Goal: Transaction & Acquisition: Purchase product/service

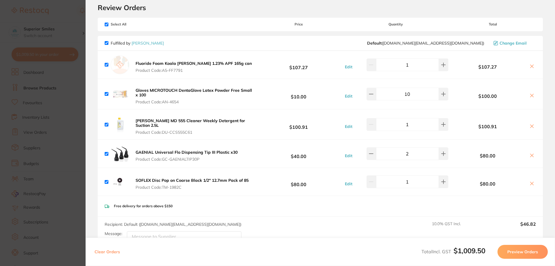
scroll to position [29, 0]
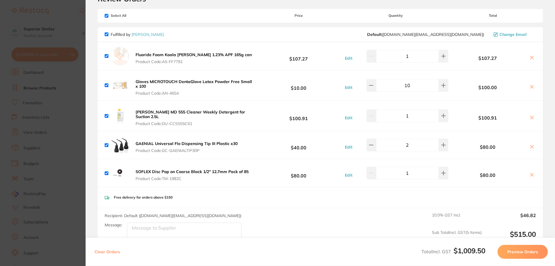
click at [519, 248] on button "Preview Orders" at bounding box center [523, 252] width 50 height 14
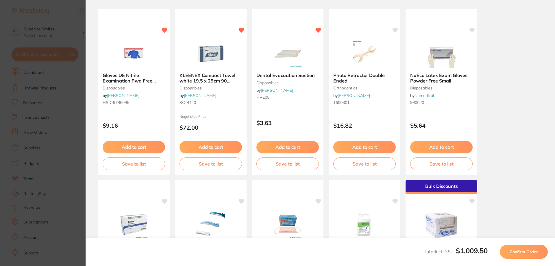
scroll to position [0, 0]
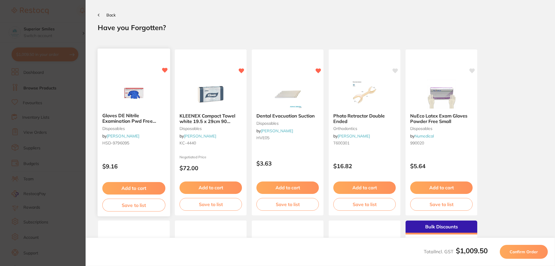
click at [129, 187] on button "Add to cart" at bounding box center [133, 188] width 63 height 12
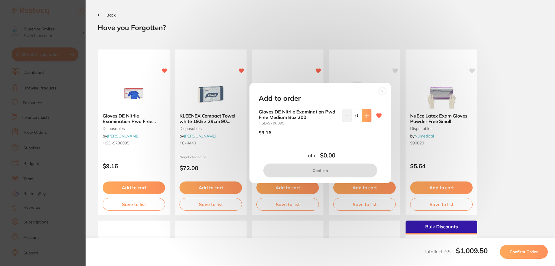
click at [368, 114] on icon at bounding box center [367, 115] width 5 height 5
type input "1"
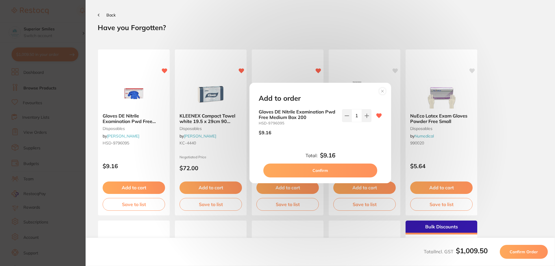
click at [317, 168] on button "Confirm" at bounding box center [320, 170] width 114 height 14
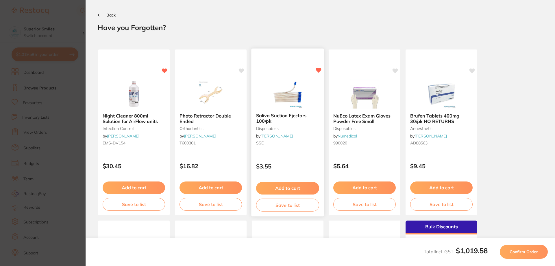
click at [283, 188] on button "Add to cart" at bounding box center [287, 188] width 63 height 12
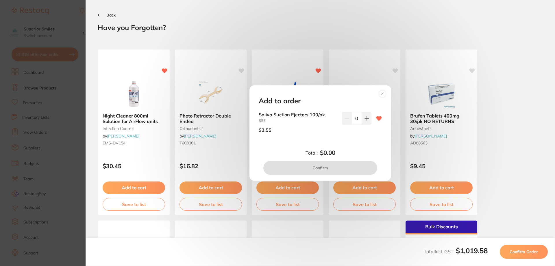
drag, startPoint x: 358, startPoint y: 117, endPoint x: 355, endPoint y: 118, distance: 3.8
click at [355, 118] on input "0" at bounding box center [357, 118] width 10 height 13
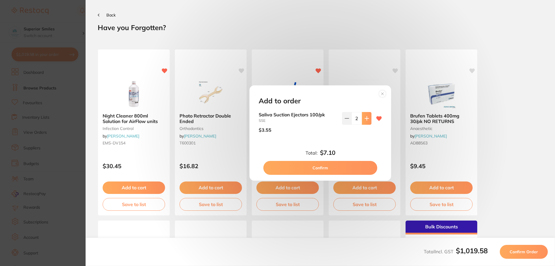
click at [365, 119] on icon at bounding box center [367, 118] width 5 height 5
click at [346, 117] on icon at bounding box center [347, 118] width 5 height 5
type input "2"
click at [316, 168] on button "Confirm" at bounding box center [320, 168] width 114 height 14
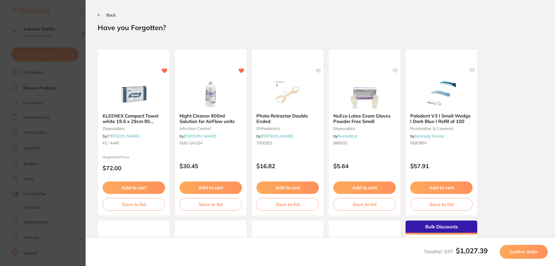
click at [106, 15] on button "Back" at bounding box center [107, 15] width 18 height 5
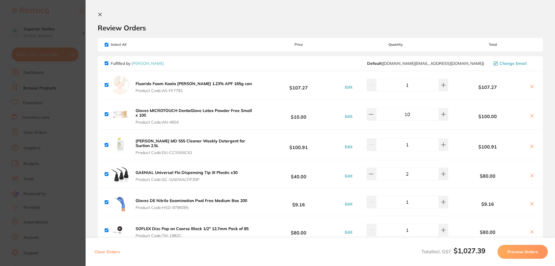
click at [532, 115] on icon at bounding box center [532, 115] width 5 height 5
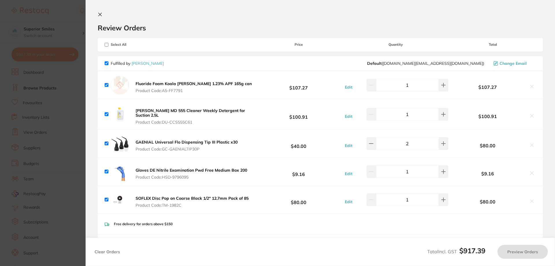
checkbox input "true"
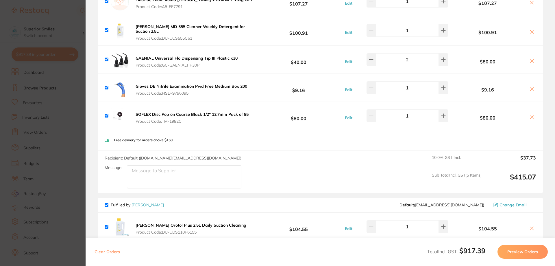
scroll to position [116, 0]
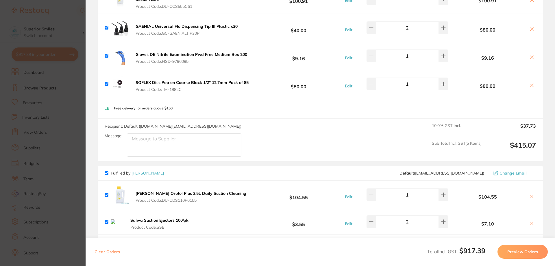
click at [107, 193] on input "checkbox" at bounding box center [107, 195] width 4 height 4
checkbox input "false"
click at [106, 221] on input "checkbox" at bounding box center [107, 222] width 4 height 4
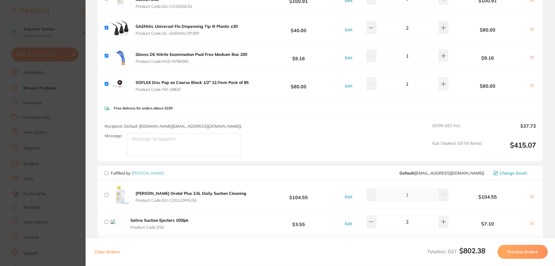
checkbox input "false"
drag, startPoint x: 240, startPoint y: 197, endPoint x: 240, endPoint y: 189, distance: 7.5
click at [240, 189] on div "[PERSON_NAME] Orotol Plus 2.5L Daily Suction Cleaning Product Code: DU-CDS110P6…" at bounding box center [320, 195] width 445 height 28
drag, startPoint x: 254, startPoint y: 190, endPoint x: 243, endPoint y: 195, distance: 12.3
click at [243, 195] on div "[PERSON_NAME] Orotol Plus 2.5L Daily Suction Cleaning Product Code: DU-CDS110P6…" at bounding box center [320, 195] width 445 height 28
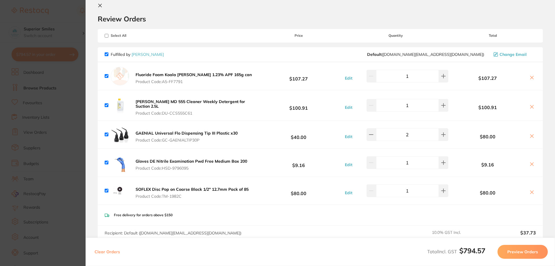
scroll to position [0, 0]
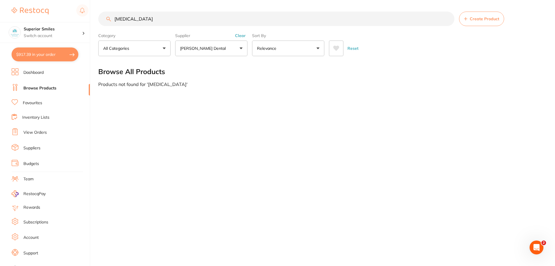
click at [38, 55] on button "$917.39 in your order" at bounding box center [45, 54] width 67 height 14
checkbox input "true"
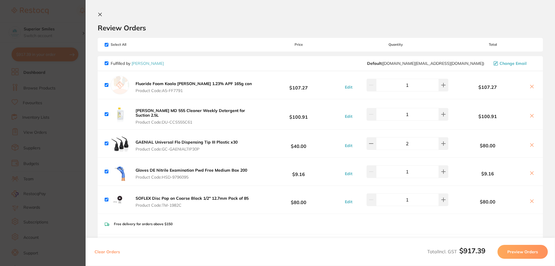
click at [101, 15] on icon at bounding box center [100, 14] width 5 height 5
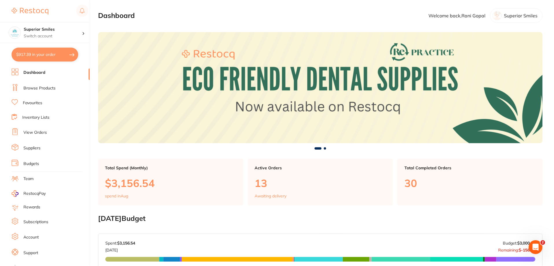
scroll to position [0, 0]
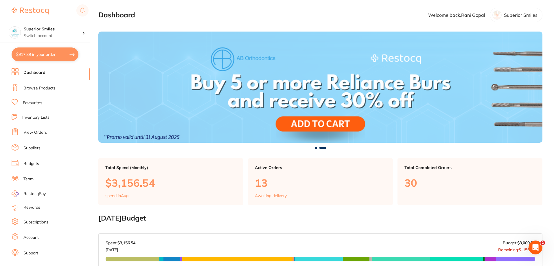
click at [38, 86] on link "Browse Products" at bounding box center [39, 88] width 32 height 6
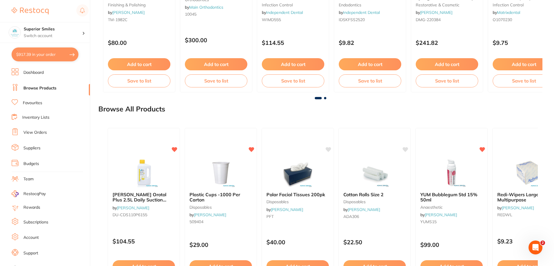
scroll to position [636, 0]
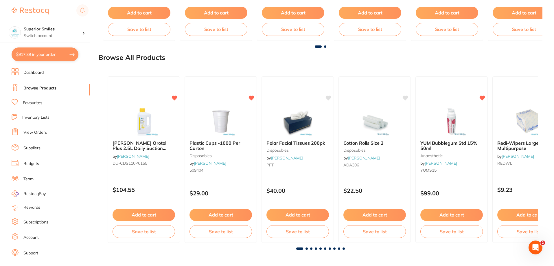
click at [136, 215] on button "Add to cart" at bounding box center [143, 214] width 62 height 12
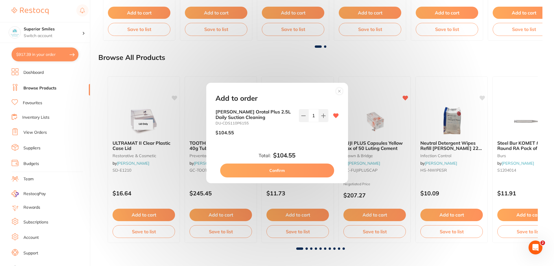
scroll to position [0, 0]
click at [277, 169] on button "Confirm" at bounding box center [277, 170] width 114 height 14
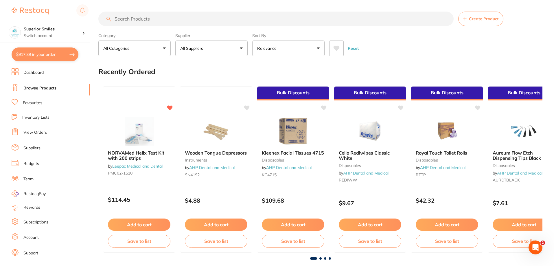
click at [122, 19] on input "search" at bounding box center [275, 19] width 355 height 14
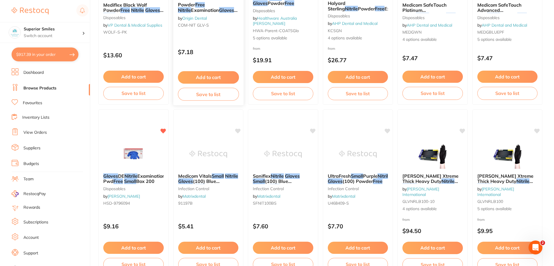
scroll to position [145, 0]
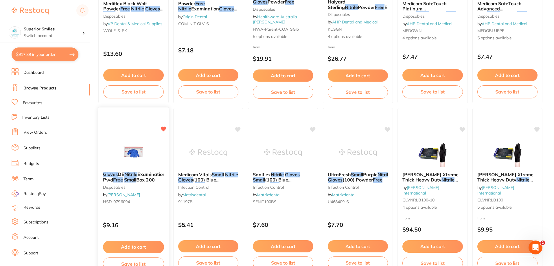
type input "Nitrile free gloves small"
click at [130, 246] on button "Add to cart" at bounding box center [133, 247] width 61 height 12
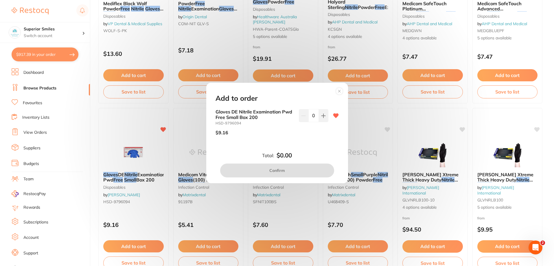
scroll to position [0, 0]
click at [322, 113] on icon at bounding box center [323, 115] width 5 height 5
type input "1"
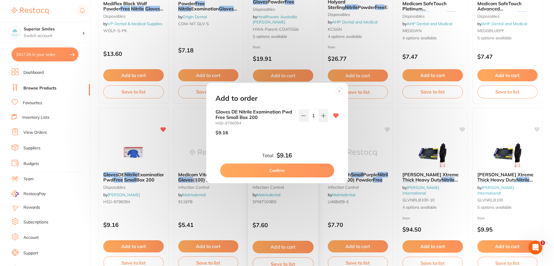
click at [261, 171] on button "Confirm" at bounding box center [277, 170] width 114 height 14
checkbox input "false"
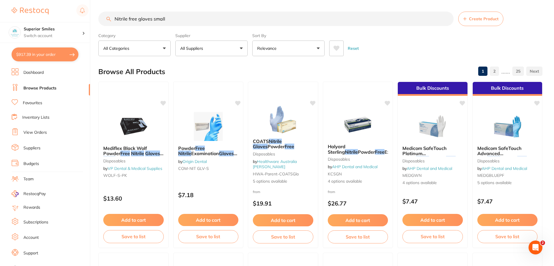
click at [53, 52] on button "$917.39 in your order" at bounding box center [45, 54] width 67 height 14
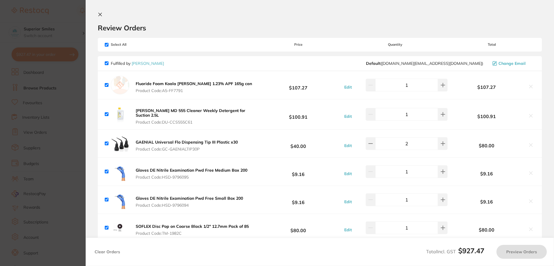
checkbox input "true"
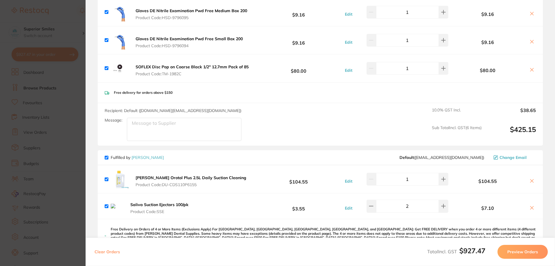
scroll to position [202, 0]
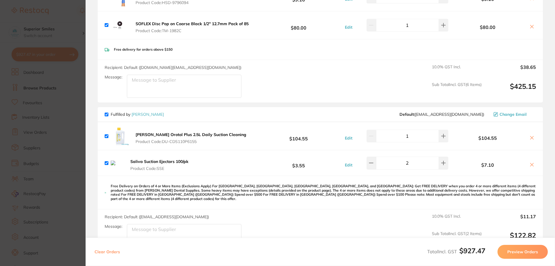
click at [531, 136] on icon at bounding box center [532, 137] width 3 height 3
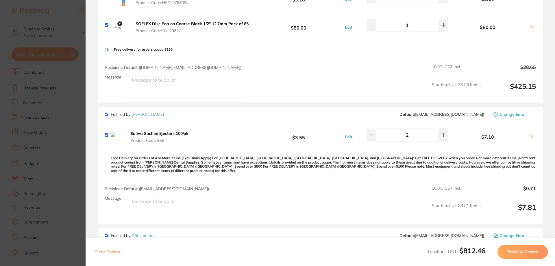
click at [532, 136] on icon at bounding box center [532, 136] width 5 height 5
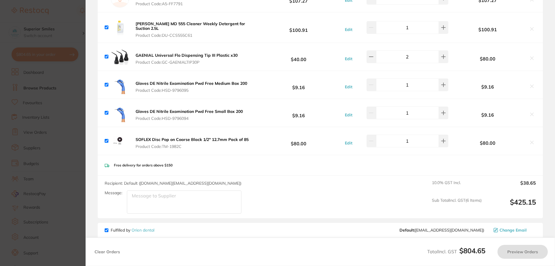
scroll to position [53, 0]
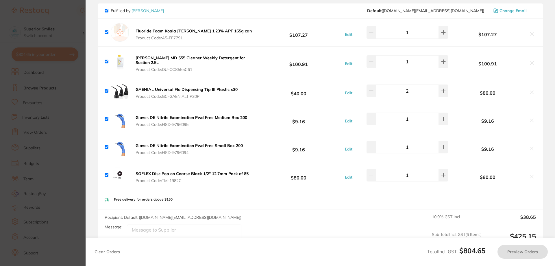
checkbox input "true"
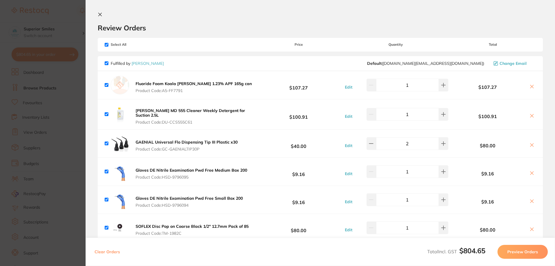
click at [100, 13] on icon at bounding box center [100, 14] width 5 height 5
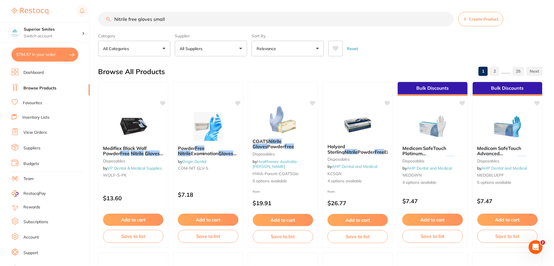
scroll to position [0, 0]
click at [68, 53] on button "$794.57 in your order" at bounding box center [45, 54] width 67 height 14
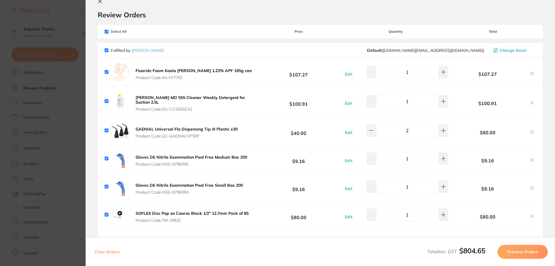
scroll to position [0, 0]
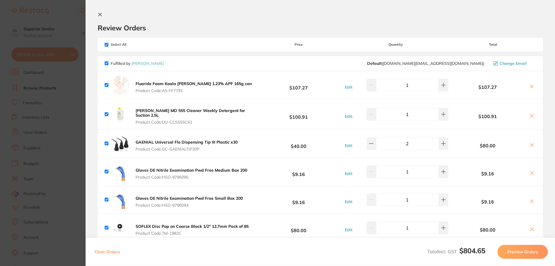
click at [99, 13] on icon at bounding box center [100, 14] width 5 height 5
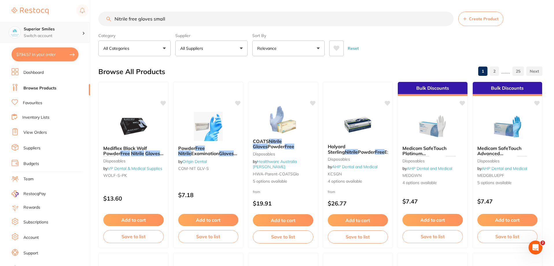
scroll to position [0, 0]
drag, startPoint x: 167, startPoint y: 19, endPoint x: 39, endPoint y: 32, distance: 128.5
click at [48, 31] on div "$794.57 Superior Smiles Switch account Superior Smiles $794.57 in your order Da…" at bounding box center [277, 133] width 554 height 266
type input "Saliva ejectors white"
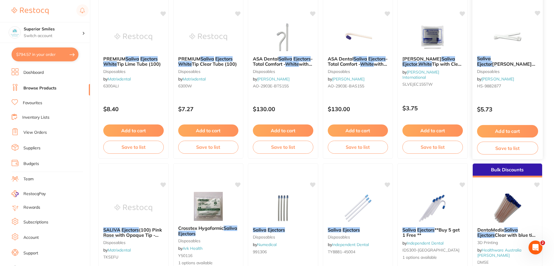
scroll to position [0, 0]
click at [503, 130] on button "Add to cart" at bounding box center [507, 131] width 61 height 12
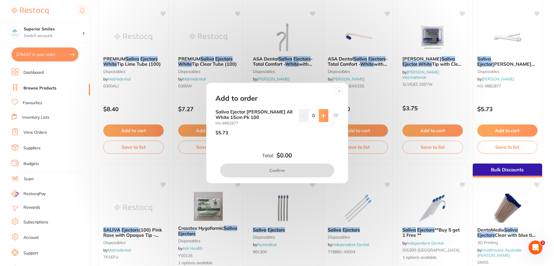
click at [322, 114] on icon at bounding box center [323, 116] width 4 height 4
type input "2"
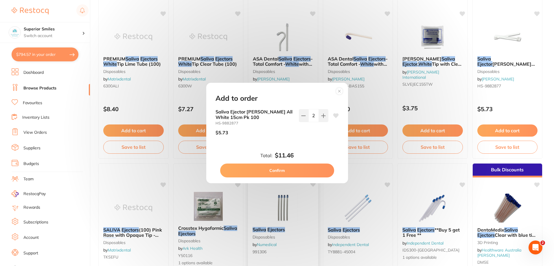
click at [273, 170] on button "Confirm" at bounding box center [277, 170] width 114 height 14
checkbox input "false"
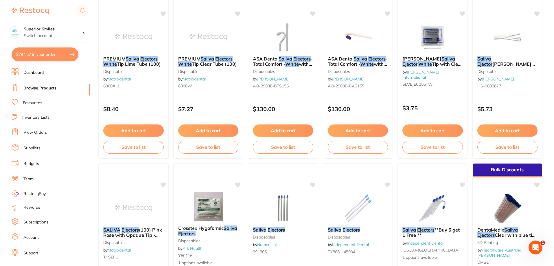
click at [34, 117] on link "Inventory Lists" at bounding box center [35, 118] width 27 height 6
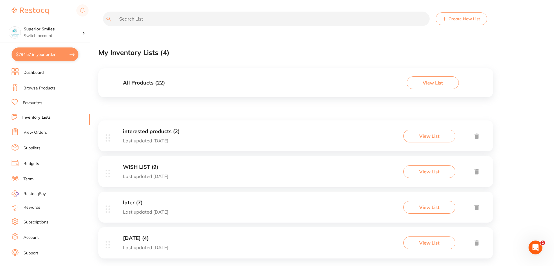
click at [32, 133] on link "View Orders" at bounding box center [34, 133] width 23 height 6
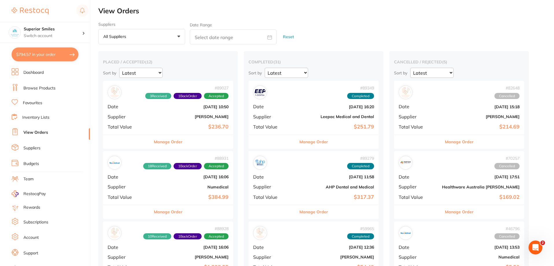
click at [37, 86] on link "Browse Products" at bounding box center [39, 88] width 32 height 6
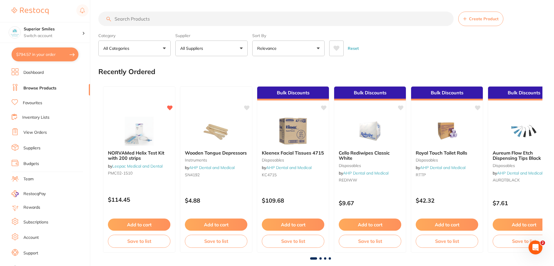
click at [127, 20] on input "search" at bounding box center [275, 19] width 355 height 14
click at [120, 18] on input "search" at bounding box center [275, 19] width 355 height 14
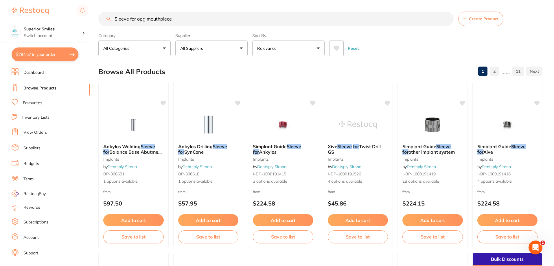
type input "Sleeve for opg mouthpiece"
drag, startPoint x: 176, startPoint y: 19, endPoint x: 38, endPoint y: 38, distance: 139.5
click at [41, 34] on div "$794.57 Superior Smiles Switch account Superior Smiles $794.57 in your order Da…" at bounding box center [277, 133] width 554 height 266
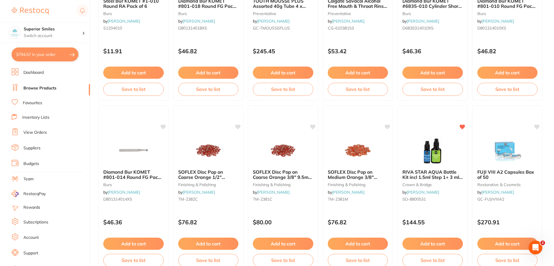
scroll to position [231, 0]
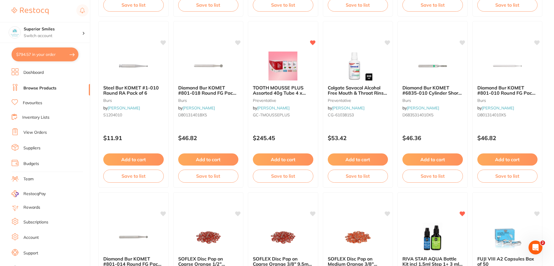
click at [52, 55] on button "$794.57 in your order" at bounding box center [45, 54] width 67 height 14
checkbox input "true"
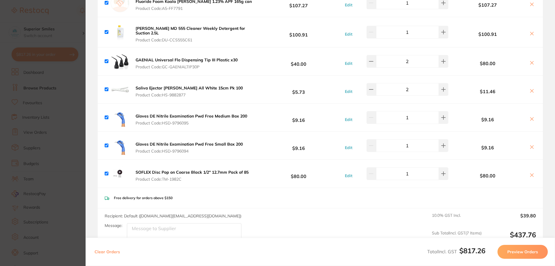
scroll to position [0, 0]
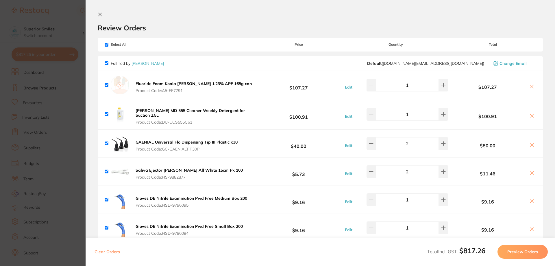
click at [101, 14] on icon at bounding box center [100, 14] width 3 height 3
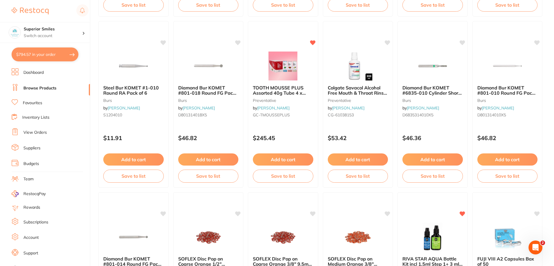
click at [36, 131] on link "View Orders" at bounding box center [34, 133] width 23 height 6
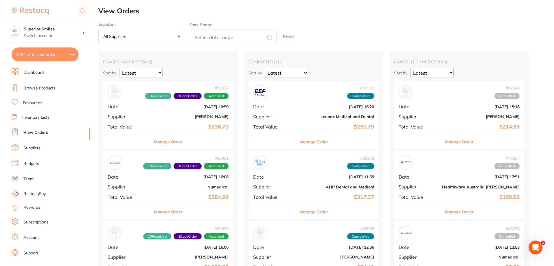
click at [145, 98] on span "3 Received" at bounding box center [158, 96] width 26 height 6
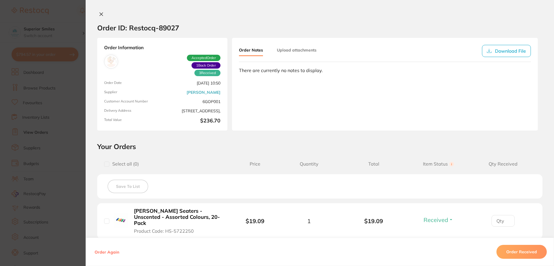
click at [99, 14] on icon at bounding box center [101, 14] width 5 height 5
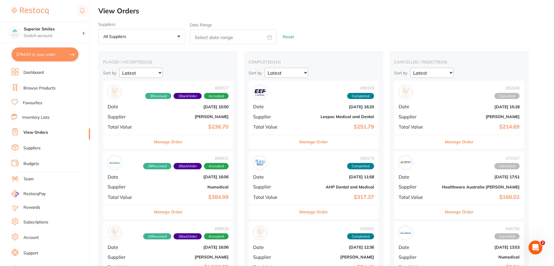
click at [173, 98] on span "1 Back Order" at bounding box center [187, 96] width 28 height 6
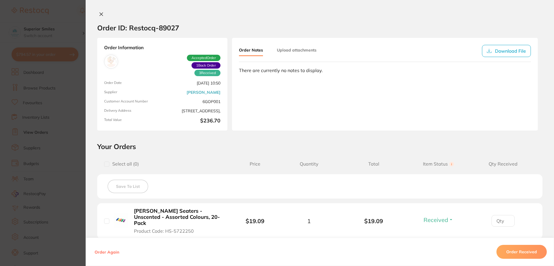
click at [101, 12] on icon at bounding box center [101, 14] width 5 height 5
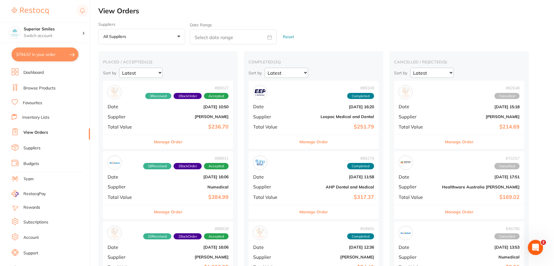
click at [537, 244] on icon "Open Intercom Messenger" at bounding box center [535, 247] width 10 height 10
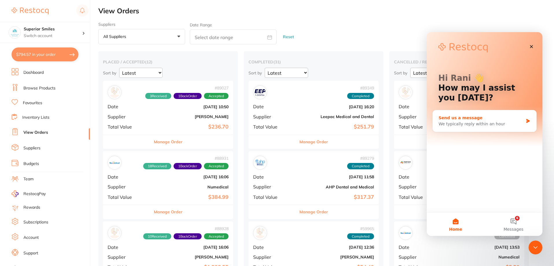
click at [455, 123] on div "We typically reply within an hour" at bounding box center [480, 124] width 85 height 6
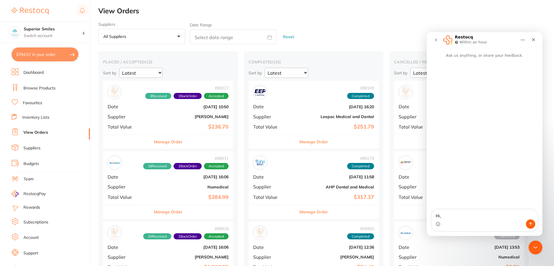
type textarea "Hi,"
type textarea "S"
drag, startPoint x: 502, startPoint y: 217, endPoint x: 462, endPoint y: 218, distance: 39.6
click at [462, 218] on textarea "Our address is [STREET_ADDRESS][PERSON_NAME][PERSON_NAME]. Please rectify this …" at bounding box center [484, 208] width 106 height 21
type textarea "Our address is [STREET_ADDRESS][PERSON_NAME][PERSON_NAME]. Please rectify this …"
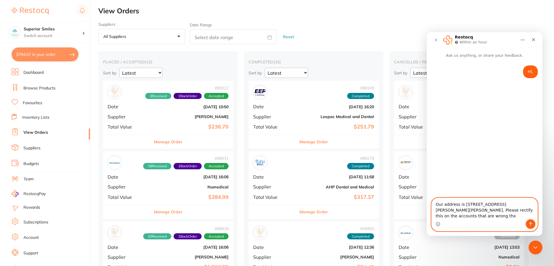
click at [529, 222] on icon "Send a message…" at bounding box center [530, 224] width 5 height 5
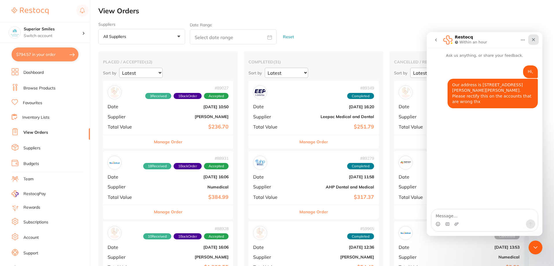
click at [534, 38] on icon "Close" at bounding box center [533, 39] width 5 height 5
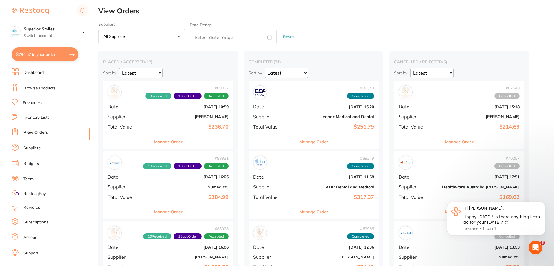
click at [171, 169] on div "# 88931 18 Received 1 Back Order Accepted" at bounding box center [168, 163] width 121 height 14
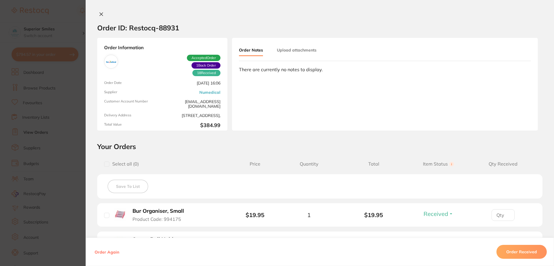
click at [206, 66] on span "1 Back Order" at bounding box center [205, 65] width 29 height 6
click at [99, 13] on icon at bounding box center [101, 14] width 5 height 5
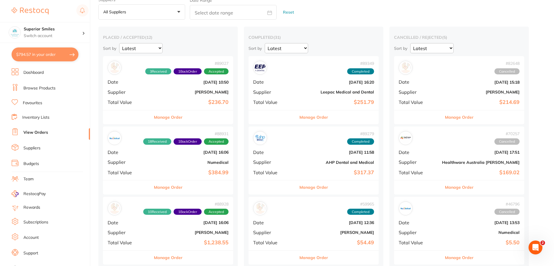
scroll to position [58, 0]
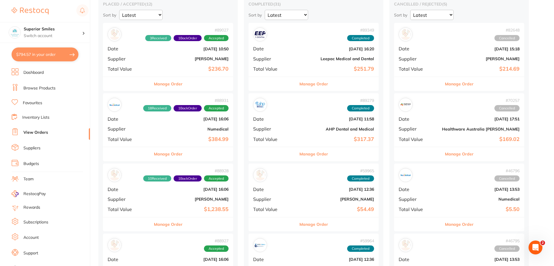
click at [173, 181] on span "1 Back Order" at bounding box center [187, 178] width 28 height 6
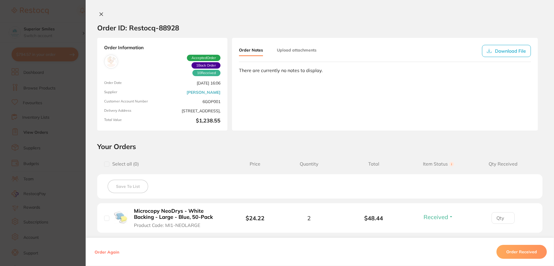
click at [100, 14] on icon at bounding box center [101, 14] width 3 height 3
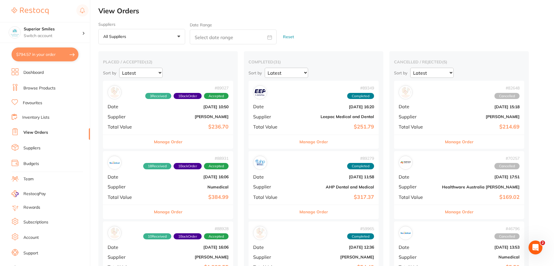
click at [173, 98] on span "1 Back Order" at bounding box center [187, 96] width 28 height 6
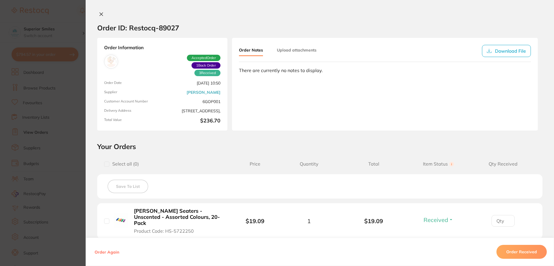
click at [101, 14] on icon at bounding box center [101, 14] width 5 height 5
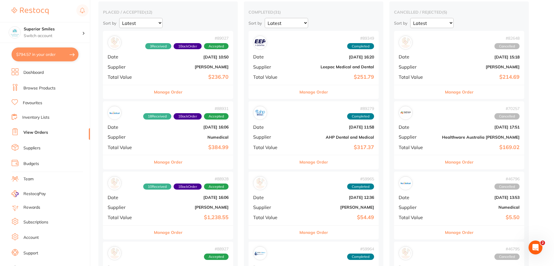
scroll to position [58, 0]
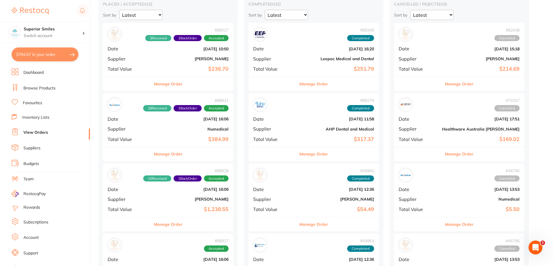
click at [173, 180] on span "1 Back Order" at bounding box center [187, 178] width 28 height 6
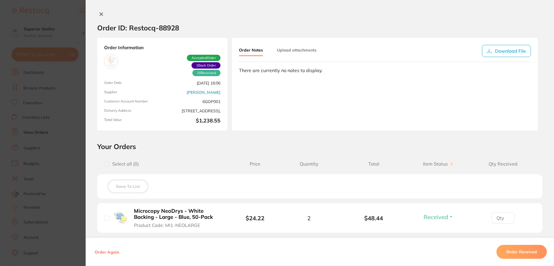
click at [101, 13] on icon at bounding box center [101, 14] width 3 height 3
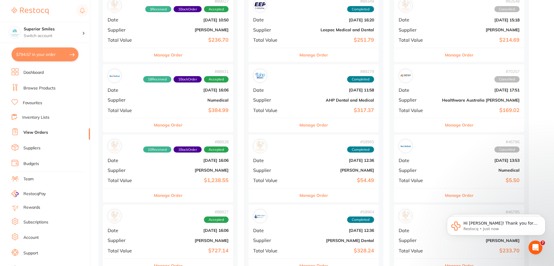
click at [167, 153] on div "# 88928 10 Received 1 Back Order Accepted" at bounding box center [168, 146] width 121 height 14
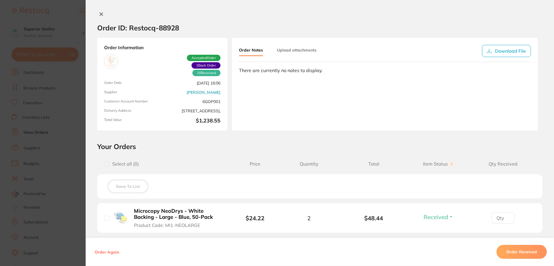
click at [200, 65] on span "1 Back Order" at bounding box center [205, 65] width 29 height 6
click at [203, 64] on span "1 Back Order" at bounding box center [205, 65] width 29 height 6
click at [200, 64] on span "1 Back Order" at bounding box center [205, 65] width 29 height 6
click at [101, 14] on icon at bounding box center [101, 14] width 5 height 5
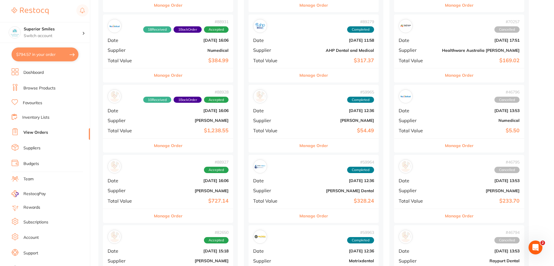
scroll to position [145, 0]
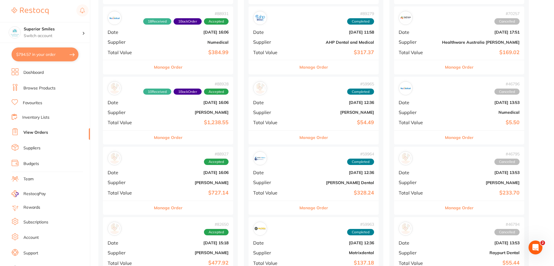
click at [173, 94] on span "1 Back Order" at bounding box center [187, 91] width 28 height 6
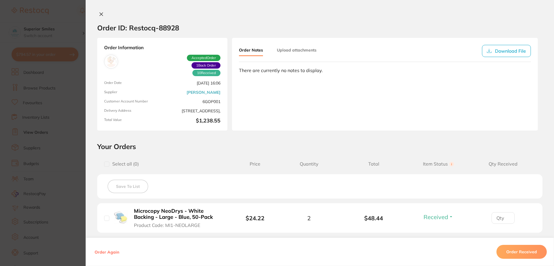
click at [100, 14] on icon at bounding box center [101, 14] width 3 height 3
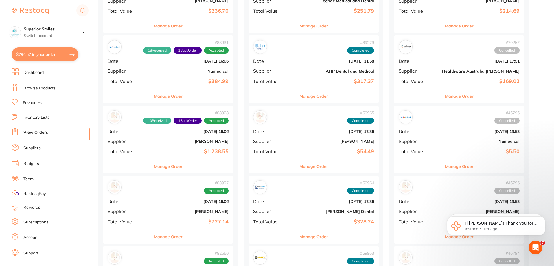
click at [173, 122] on span "1 Back Order" at bounding box center [187, 120] width 28 height 6
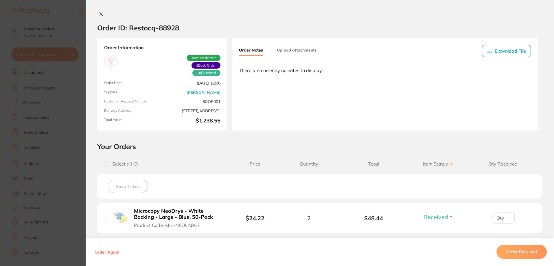
click at [101, 12] on icon at bounding box center [101, 14] width 5 height 5
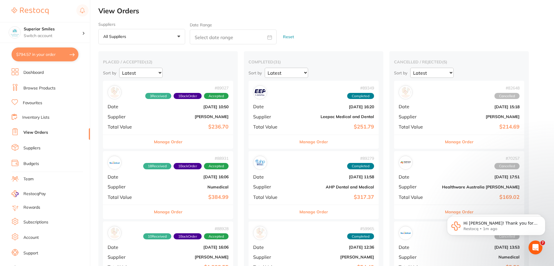
click at [34, 89] on link "Browse Products" at bounding box center [39, 88] width 32 height 6
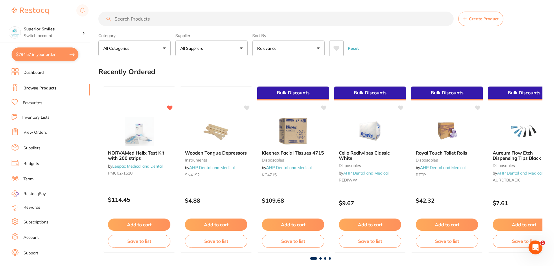
click at [125, 18] on input "search" at bounding box center [275, 19] width 355 height 14
click at [127, 17] on input "search" at bounding box center [275, 19] width 355 height 14
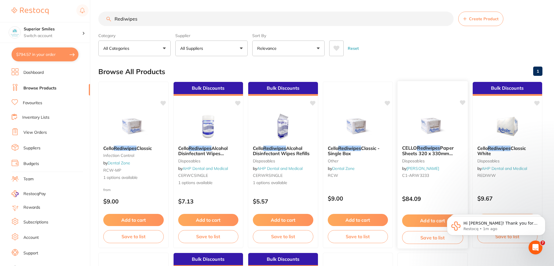
scroll to position [29, 0]
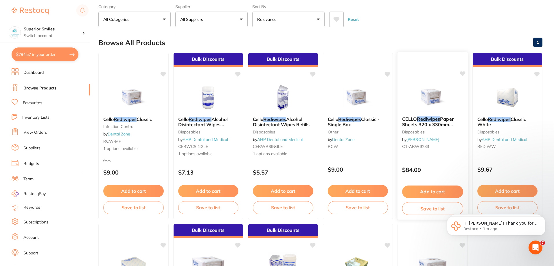
type input "Rediwipes"
click at [424, 189] on button "Add to cart" at bounding box center [432, 191] width 61 height 12
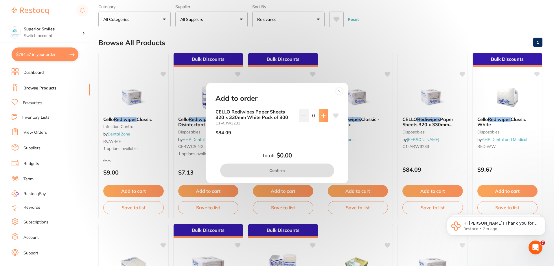
scroll to position [0, 0]
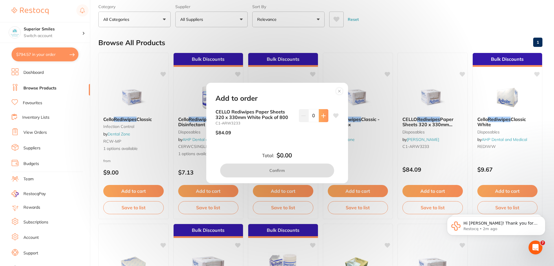
click at [321, 115] on icon at bounding box center [323, 116] width 4 height 4
type input "1"
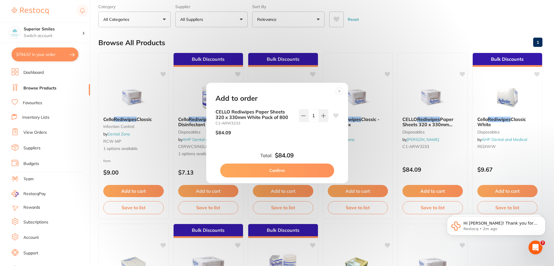
click at [276, 169] on button "Confirm" at bounding box center [277, 170] width 114 height 14
checkbox input "false"
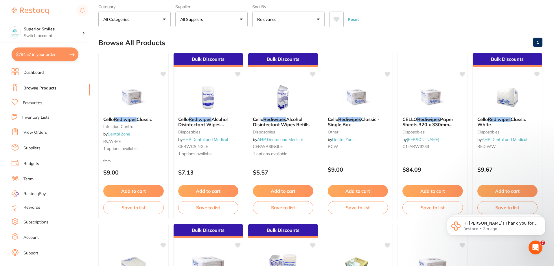
click at [56, 54] on button "$794.57 in your order" at bounding box center [45, 54] width 67 height 14
checkbox input "true"
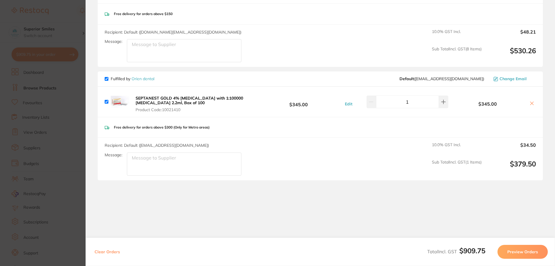
scroll to position [300, 0]
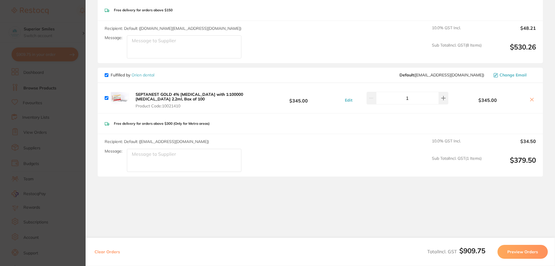
click at [512, 251] on button "Preview Orders" at bounding box center [523, 252] width 50 height 14
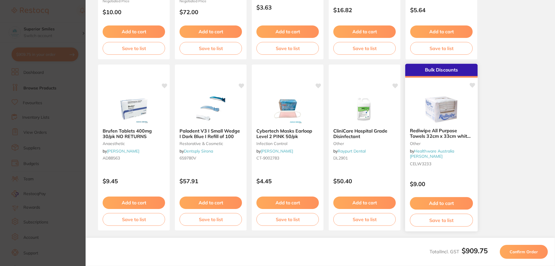
scroll to position [162, 0]
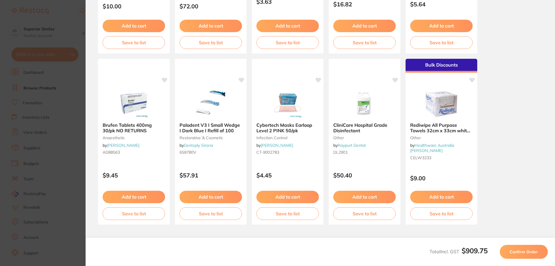
click at [516, 252] on span "Confirm Order" at bounding box center [524, 251] width 28 height 5
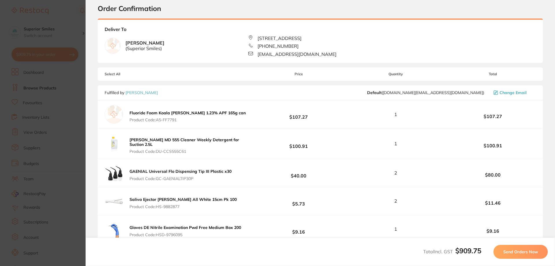
scroll to position [0, 0]
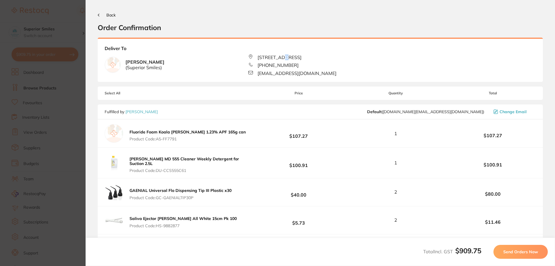
drag, startPoint x: 281, startPoint y: 56, endPoint x: 277, endPoint y: 58, distance: 4.0
click at [277, 58] on span "[STREET_ADDRESS]" at bounding box center [280, 57] width 44 height 5
click at [408, 62] on div "Deliver To Rani Gopal ( Superior Smiles ) 44 Victoria Street, Hilton WA 6163 (0…" at bounding box center [320, 60] width 445 height 44
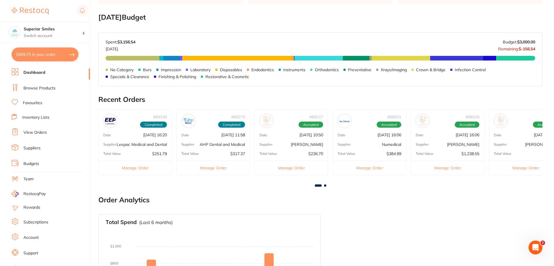
scroll to position [285, 0]
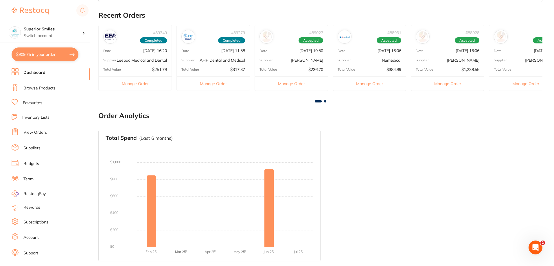
click at [31, 131] on link "View Orders" at bounding box center [34, 133] width 23 height 6
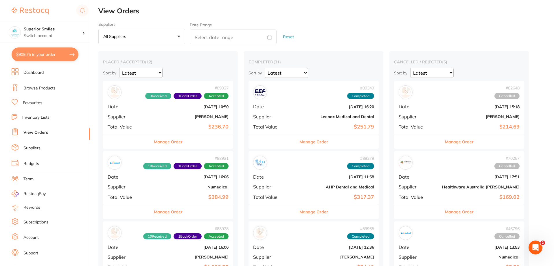
click at [167, 100] on div "# 89027 3 Received 1 Back Order Accepted Date Aug 5 2025, 10:50 Supplier Henry …" at bounding box center [168, 107] width 130 height 53
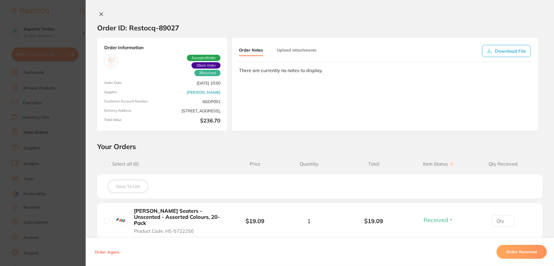
click at [100, 13] on icon at bounding box center [101, 14] width 5 height 5
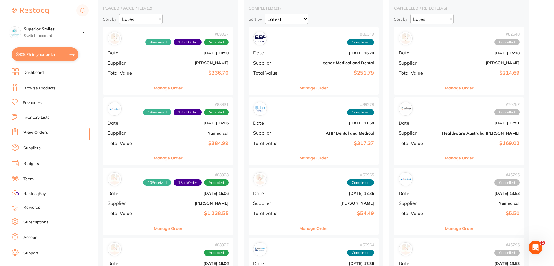
scroll to position [58, 0]
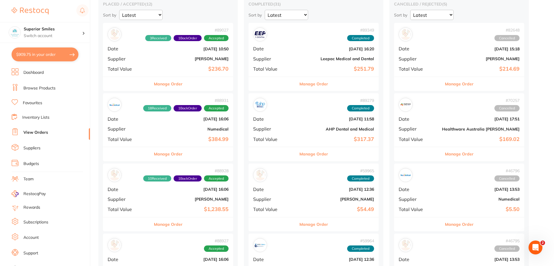
click at [154, 154] on button "Manage Order" at bounding box center [168, 154] width 29 height 14
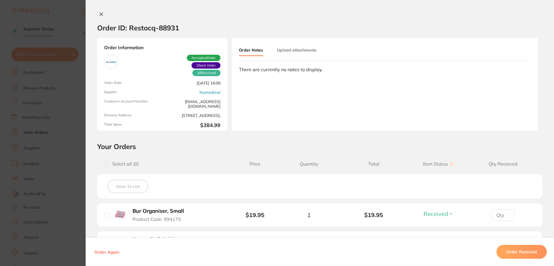
click at [99, 14] on icon at bounding box center [101, 14] width 5 height 5
